Goal: Find specific page/section: Find specific page/section

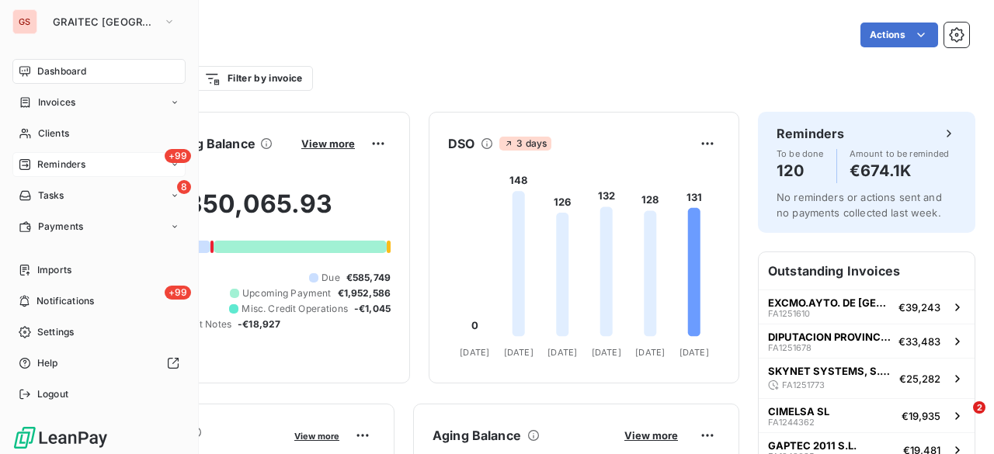
click at [65, 158] on span "Reminders" at bounding box center [61, 165] width 48 height 14
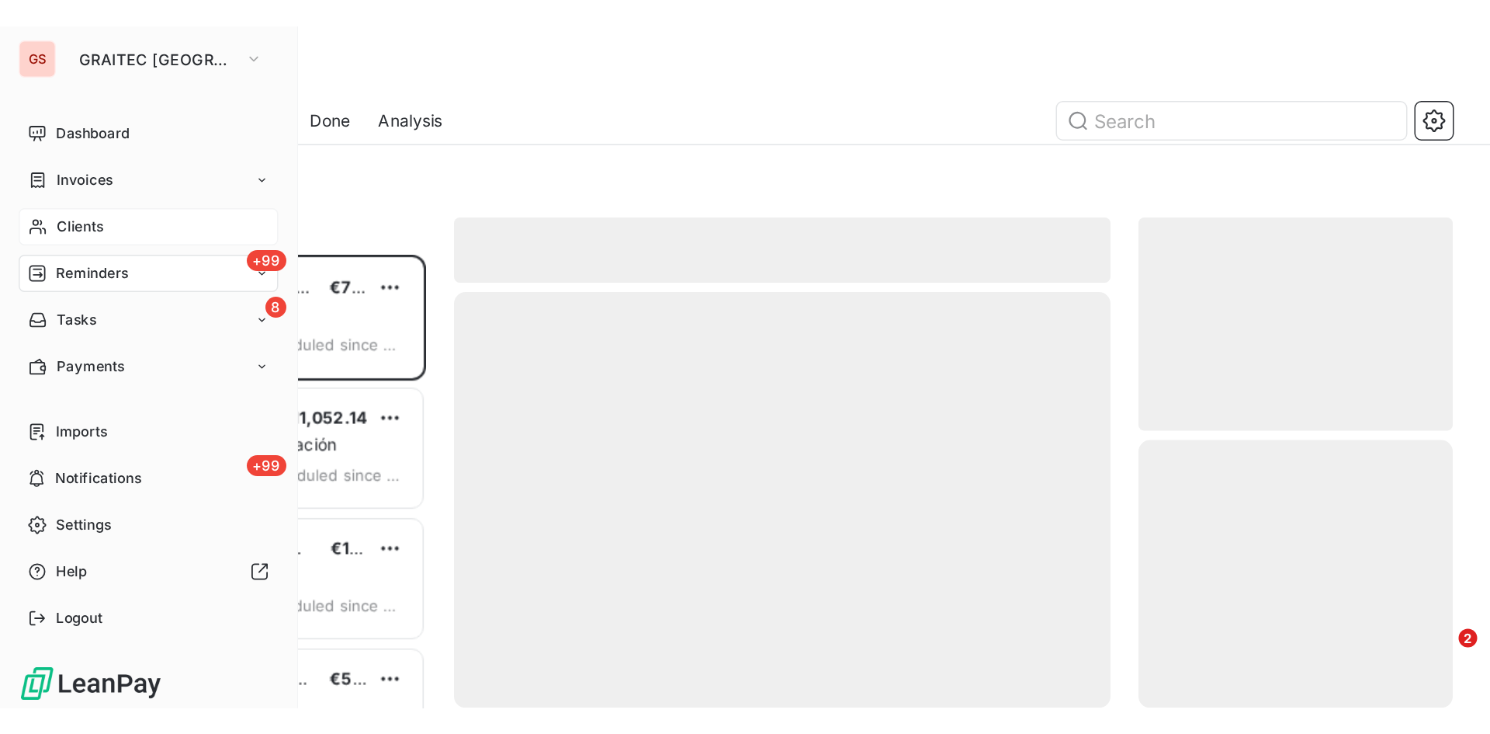
scroll to position [290, 197]
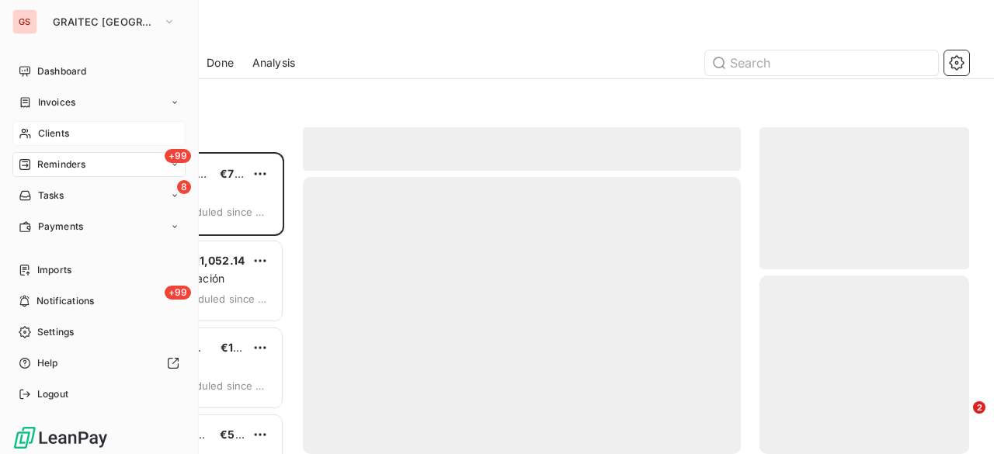
click at [70, 130] on div "Clients" at bounding box center [98, 133] width 173 height 25
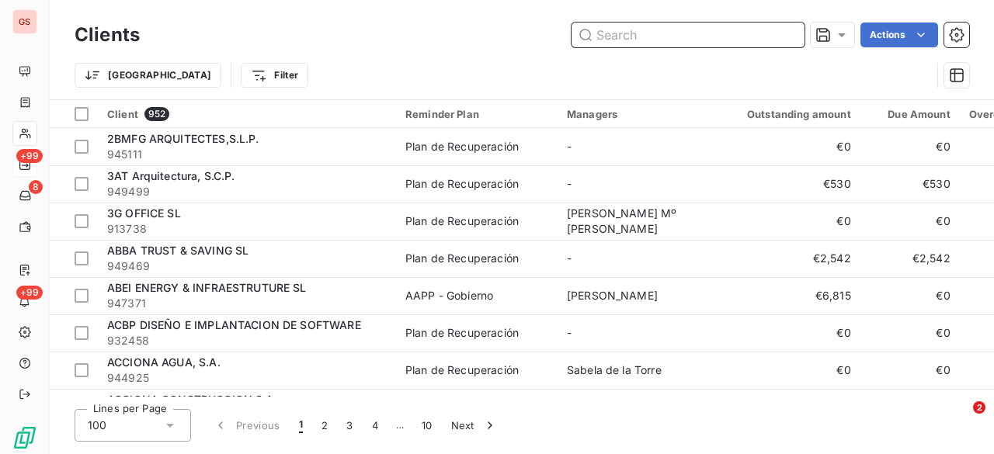
click at [618, 34] on input "text" at bounding box center [687, 35] width 233 height 25
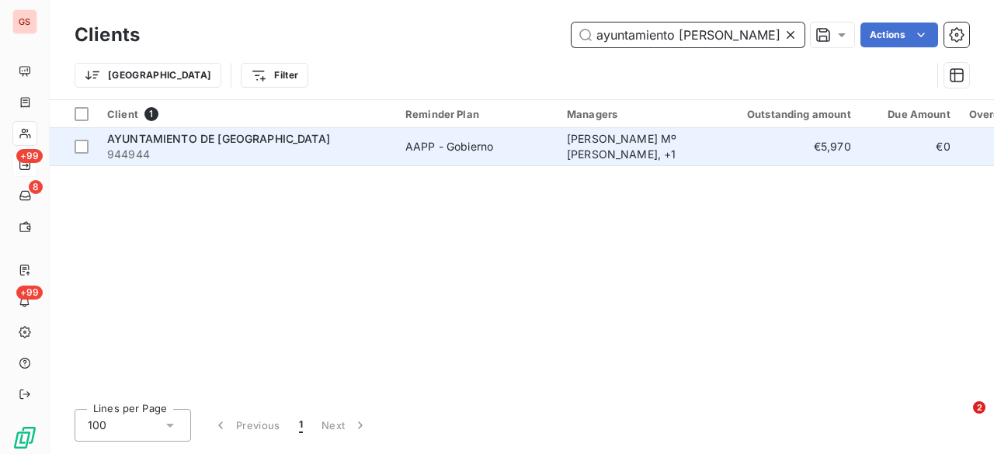
type input "ayuntamiento [PERSON_NAME]"
click at [211, 140] on span "AYUNTAMIENTO DE [GEOGRAPHIC_DATA]" at bounding box center [218, 138] width 223 height 13
